Goal: Task Accomplishment & Management: Manage account settings

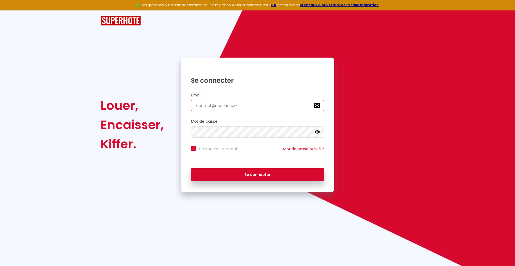
type input "[EMAIL_ADDRESS][DOMAIN_NAME]"
checkbox input "true"
type input "[EMAIL_ADDRESS][DOMAIN_NAME]"
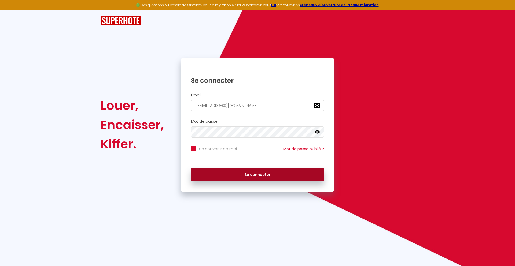
click at [258, 175] on button "Se connecter" at bounding box center [257, 175] width 133 height 13
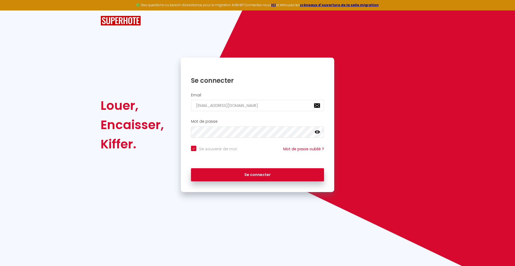
checkbox input "true"
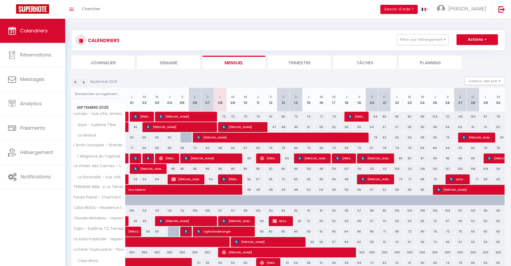
click at [103, 62] on li "Journalier" at bounding box center [103, 62] width 63 height 13
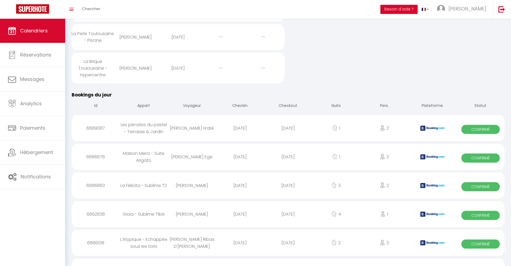
scroll to position [394, 0]
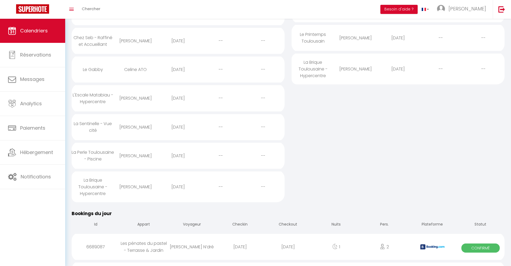
click at [288, 252] on div "[DATE]" at bounding box center [288, 247] width 48 height 17
select select "0"
select select "1"
select select
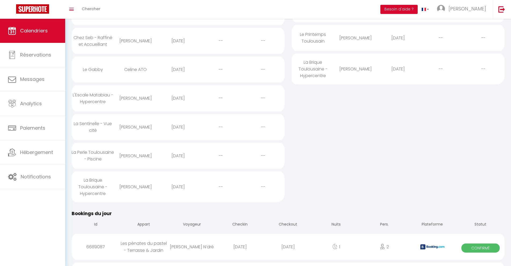
select select
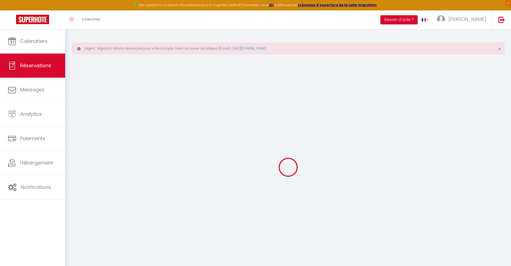
select select
checkbox input "false"
select select
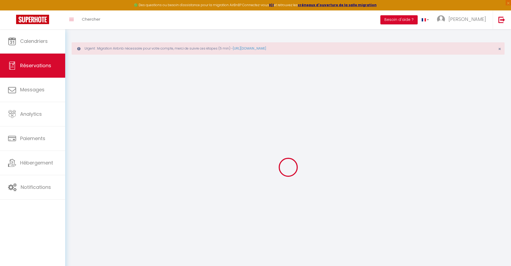
checkbox input "false"
type textarea "** THIS RESERVATION HAS BEEN PRE-PAID ** Je voyage pour affaires et il est poss…"
type input "24"
type input "2.38"
select select
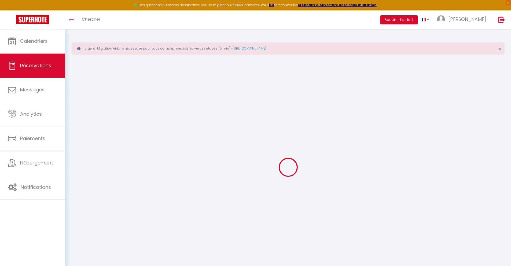
select select
checkbox input "false"
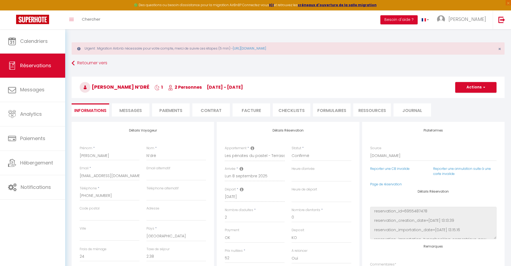
select select
checkbox input "false"
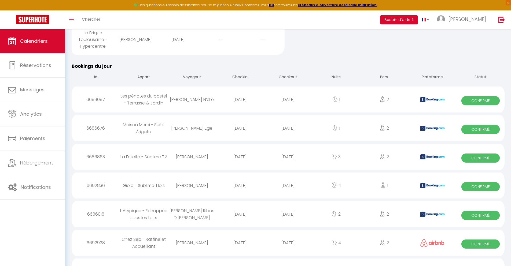
scroll to position [456, 0]
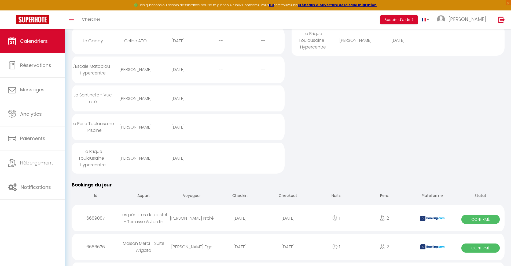
click at [288, 252] on div "[DATE]" at bounding box center [288, 247] width 48 height 17
select select "0"
select select "1"
select select
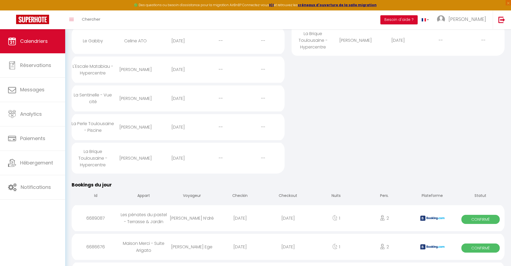
select select
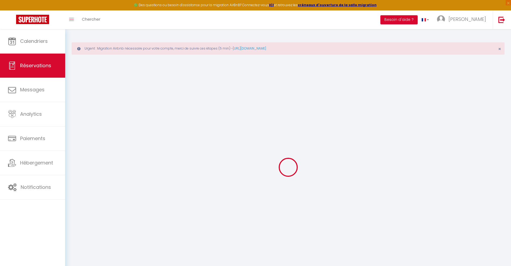
select select
checkbox input "false"
select select
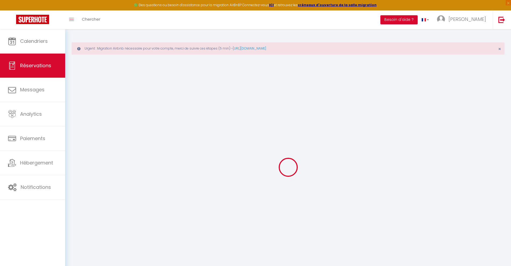
checkbox input "false"
type textarea "** THIS RESERVATION HAS BEEN PRE-PAID ** BOOKING NOTE : Payment charge is EUR 0…"
type input "30"
type input "2.01"
select select
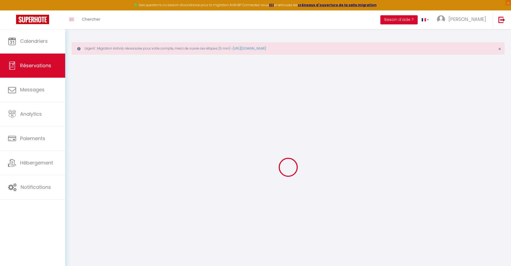
select select
checkbox input "false"
select select
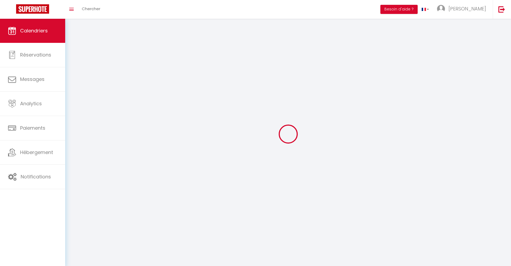
scroll to position [29, 0]
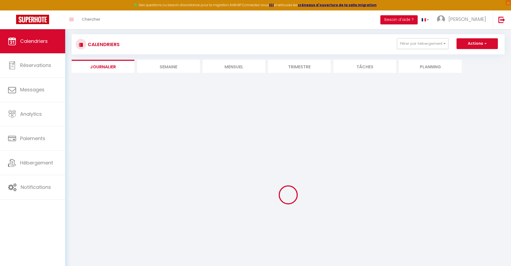
select select
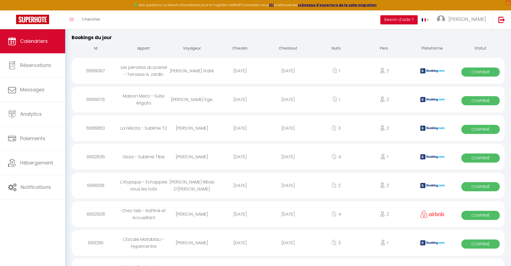
scroll to position [485, 0]
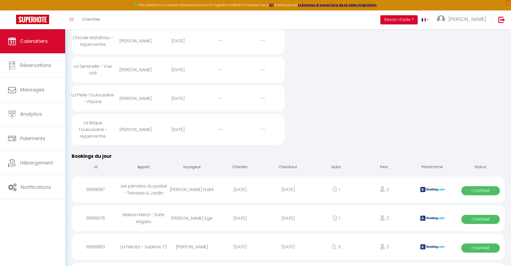
click at [288, 252] on div "[DATE]" at bounding box center [288, 247] width 48 height 17
select select "0"
select select "1"
select select
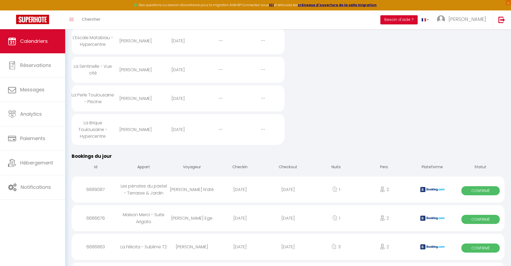
select select
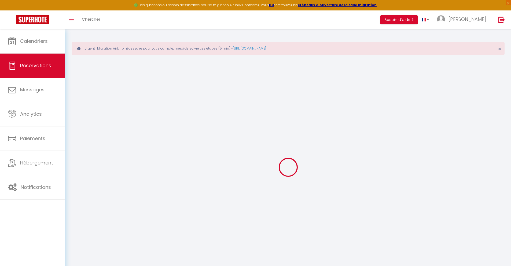
select select
checkbox input "false"
select select
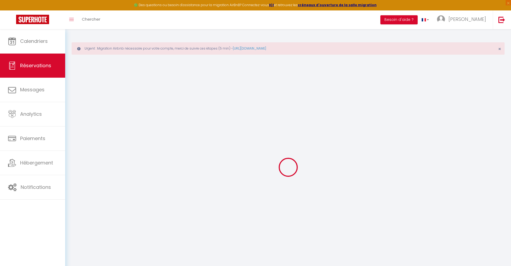
checkbox input "false"
type textarea "** THIS RESERVATION HAS BEEN PRE-PAID ** BOOKING NOTE : Payment charge is EUR 2…"
type input "40"
type input "9.23"
select select
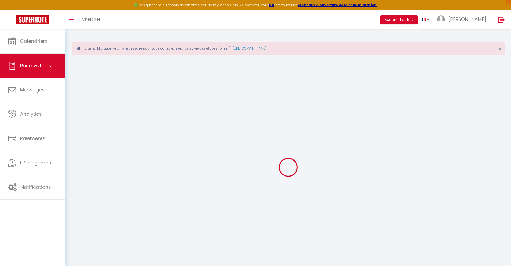
select select
checkbox input "false"
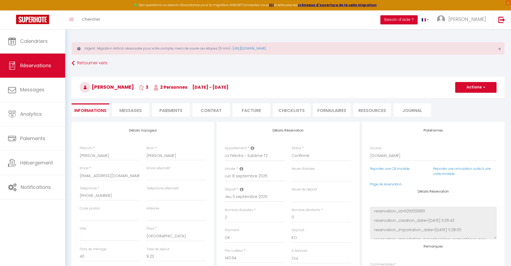
select select
checkbox input "false"
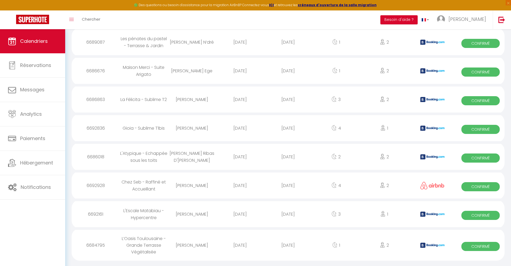
scroll to position [513, 0]
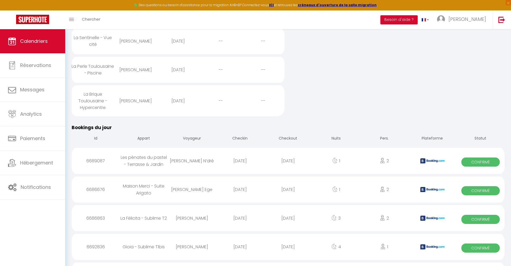
click at [288, 252] on div "[DATE]" at bounding box center [288, 247] width 48 height 17
select select "0"
select select "1"
select select
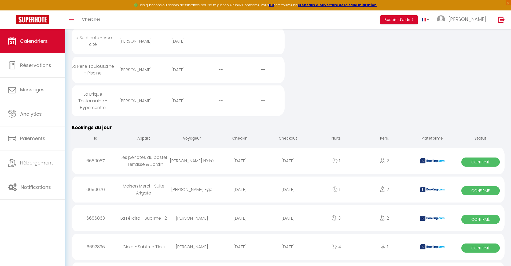
select select
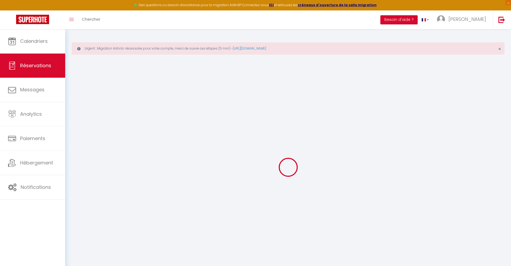
select select
checkbox input "false"
select select
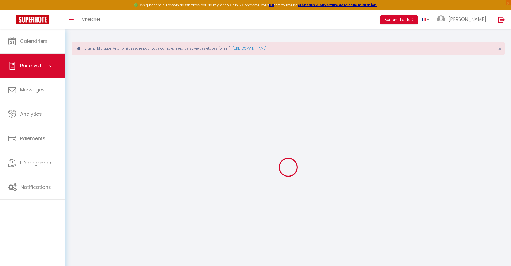
checkbox input "false"
type textarea "** THIS RESERVATION HAS BEEN PRE-PAID ** BOOKING NOTE : Payment charge is EUR 3…"
type input "40"
type input "12.31"
select select
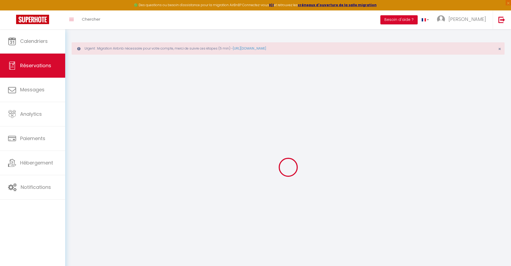
select select
checkbox input "false"
select select
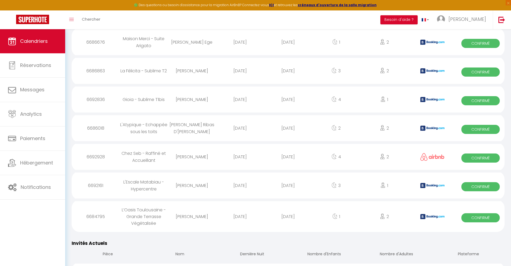
scroll to position [542, 0]
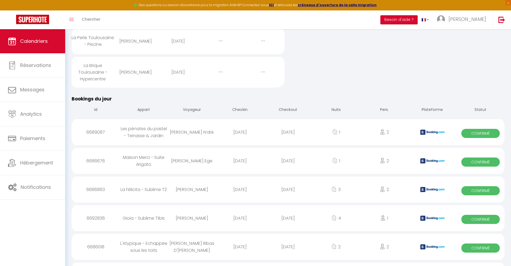
click at [288, 252] on div "[DATE]" at bounding box center [288, 247] width 48 height 17
select select "0"
select select "1"
select select
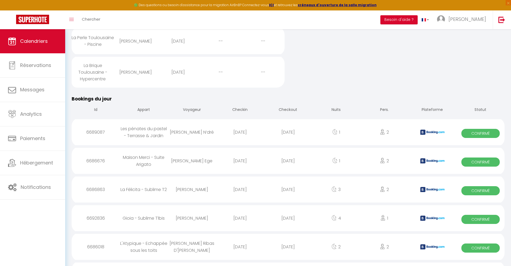
select select
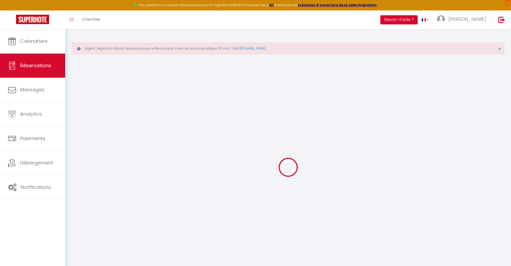
select select
checkbox input "false"
type textarea "** THIS RESERVATION HAS BEEN PRE-PAID ** Podemos fazer o check-in às 11 horas d…"
type input "40"
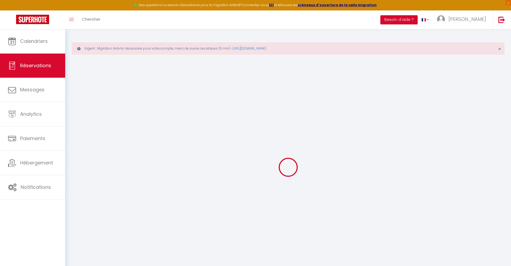
type input "5.83"
select select
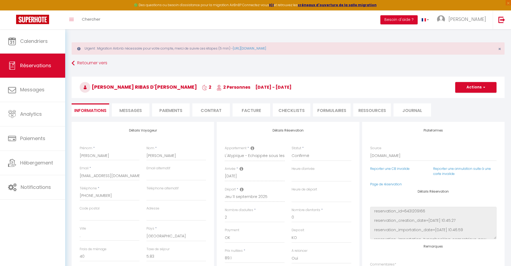
checkbox input "false"
select select
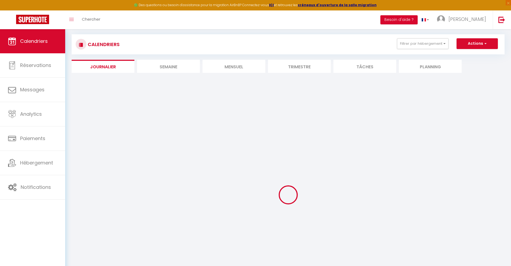
select select
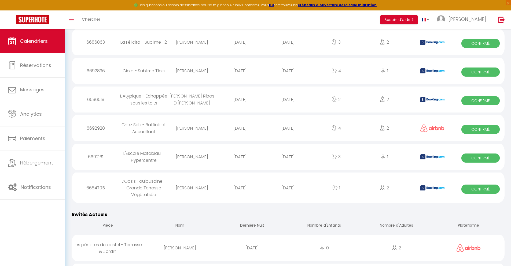
scroll to position [571, 0]
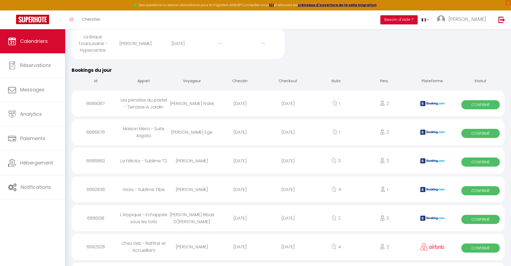
click at [288, 252] on div "[DATE]" at bounding box center [288, 247] width 48 height 17
select select "0"
select select "1"
select select
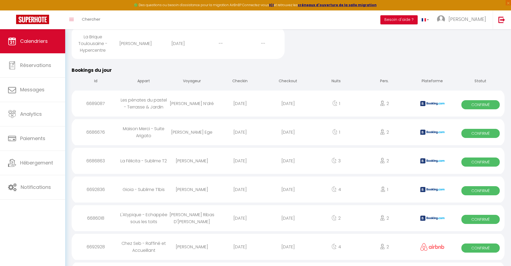
select select
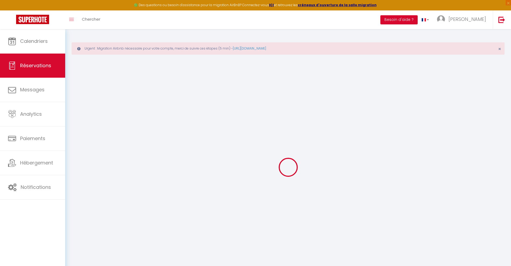
select select
checkbox input "false"
select select
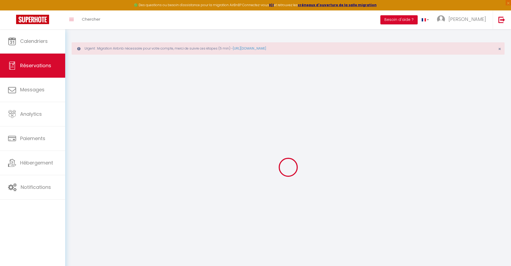
select select
checkbox input "false"
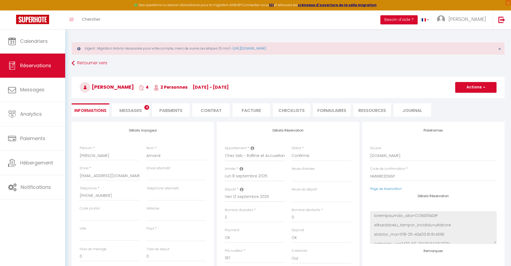
select select
type input "32"
type input "14.18"
select select
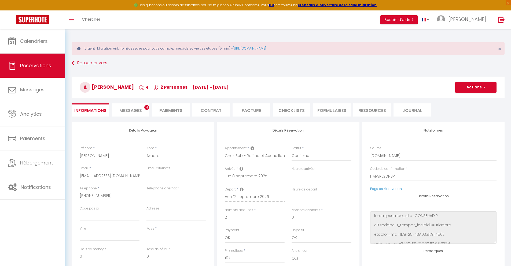
checkbox input "false"
select select
checkbox input "false"
select select
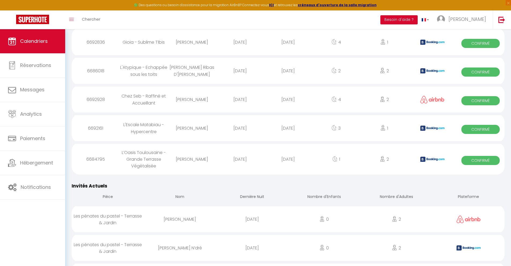
scroll to position [599, 0]
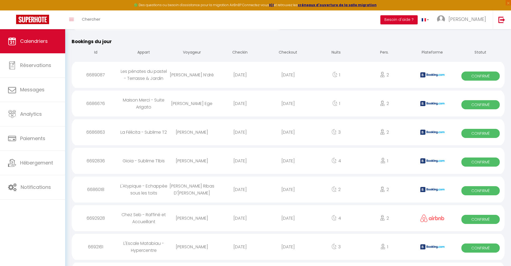
click at [288, 252] on div "[DATE]" at bounding box center [288, 247] width 48 height 17
select select "0"
select select "1"
select select
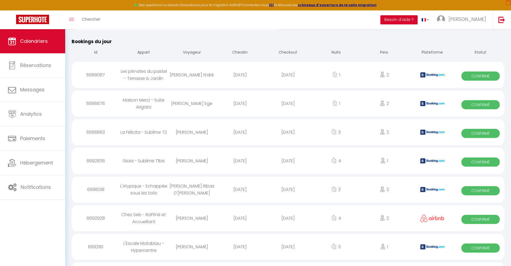
select select
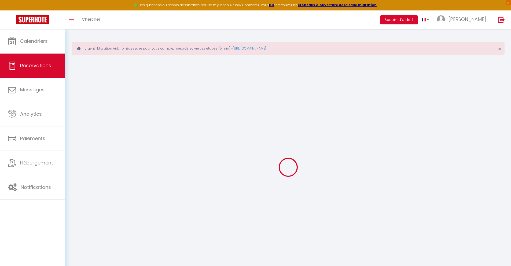
type input "[PERSON_NAME]"
type input "Ekotolongo"
type input "[EMAIL_ADDRESS][DOMAIN_NAME]"
type input "[PHONE_NUMBER]"
type input "."
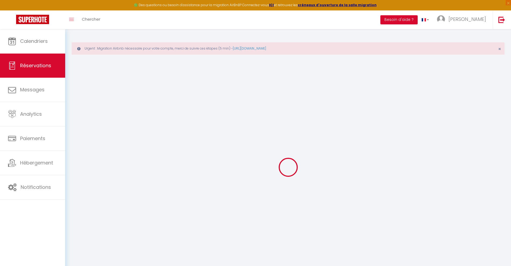
select select "FR"
type input "30.82"
type input "2.67"
select select "66076"
select select "1"
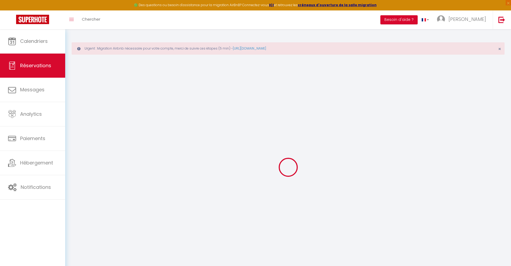
select select
type input "1"
select select "12"
select select
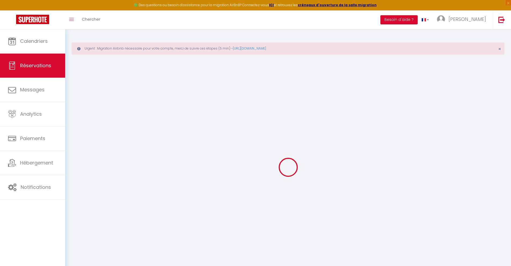
type input "141.3"
checkbox input "false"
type input "0"
select select "2"
type input "0"
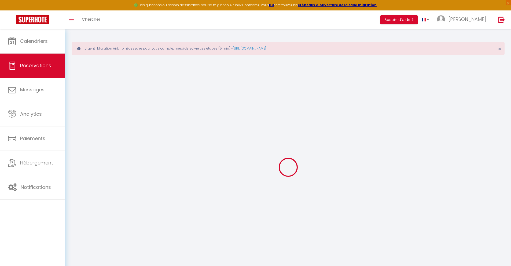
type input "0"
select select
select select "14"
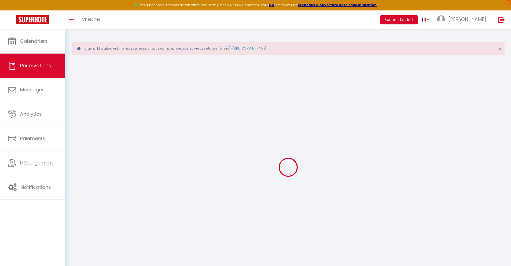
checkbox input "false"
select select
checkbox input "false"
select select
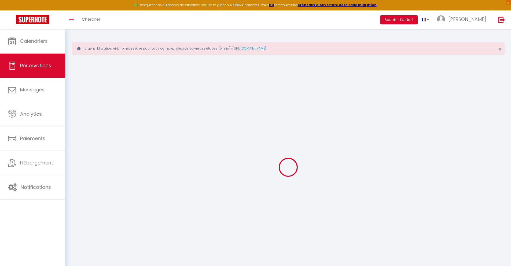
select select
checkbox input "false"
type textarea "** THIS RESERVATION HAS BEEN PRE-PAID ** BOOKING NOTE : Payment charge is EUR 2…"
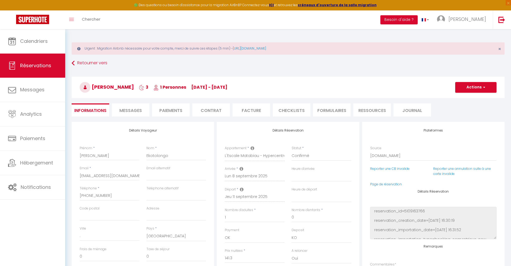
type input "40"
type input "9.25"
select select
checkbox input "false"
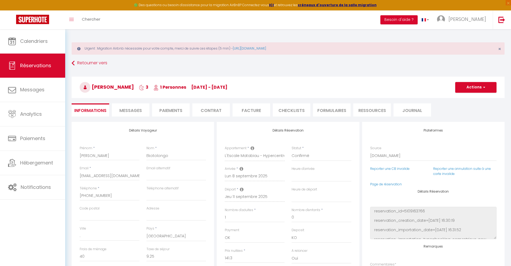
select select
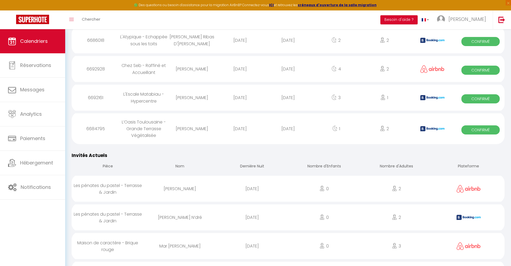
scroll to position [632, 0]
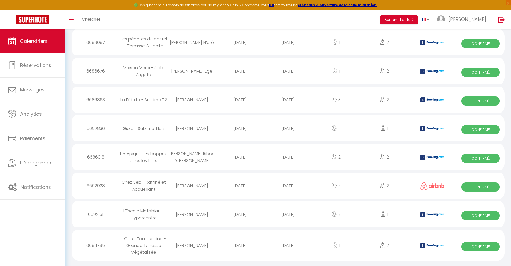
click at [288, 250] on div "[DATE]" at bounding box center [288, 245] width 48 height 17
select select "0"
select select "1"
select select
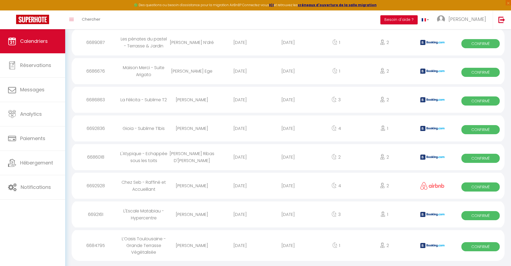
select select
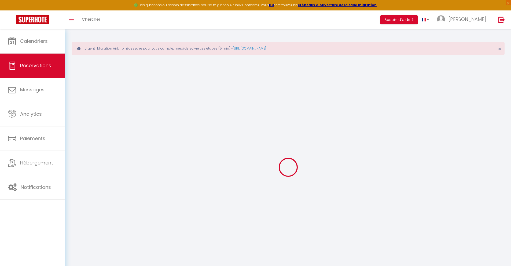
select select
checkbox input "false"
type textarea "** THIS RESERVATION HAS BEEN PRE-PAID ** BOOKING NOTE : Payment charge is EUR 1…"
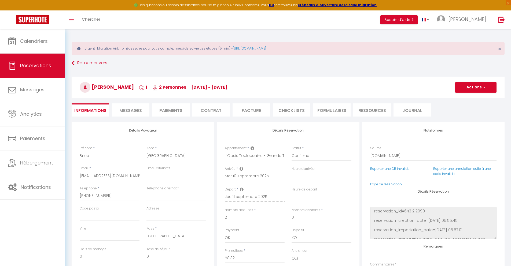
type input "40"
type input "3.82"
select select
checkbox input "false"
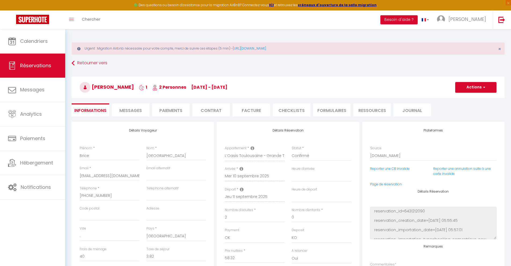
select select
